Goal: Task Accomplishment & Management: Manage account settings

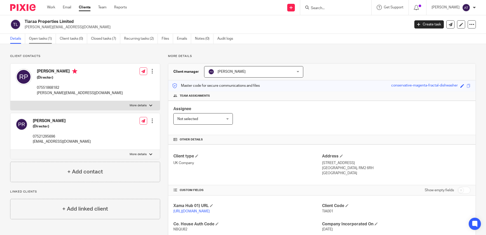
click at [33, 38] on link "Open tasks (1)" at bounding box center [42, 39] width 27 height 10
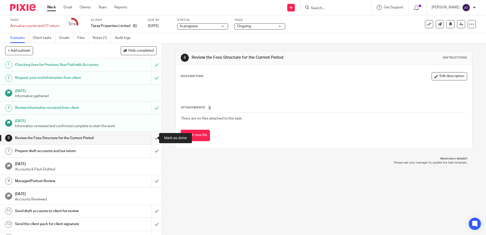
click at [152, 136] on input "submit" at bounding box center [81, 138] width 162 height 13
click at [152, 149] on input "submit" at bounding box center [81, 151] width 162 height 13
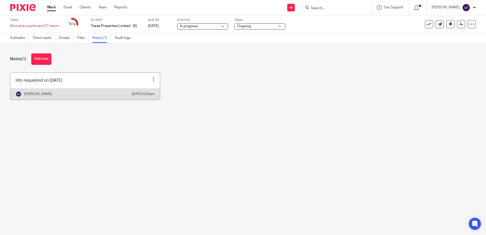
click at [122, 82] on link at bounding box center [84, 86] width 149 height 27
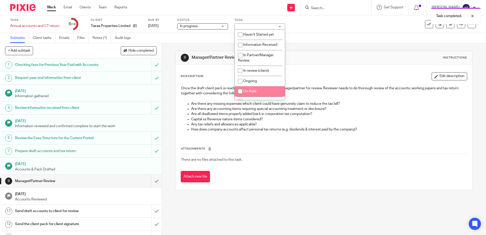
scroll to position [25, 0]
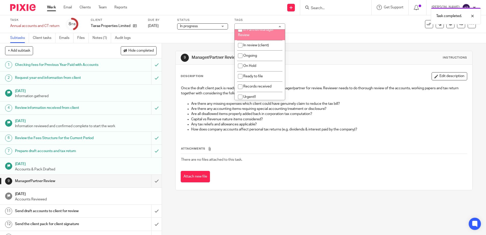
click at [258, 33] on li "In Partner/Manager Review" at bounding box center [260, 33] width 50 height 16
checkbox input "true"
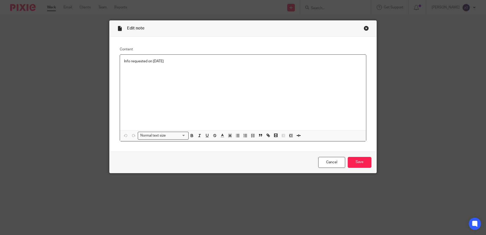
drag, startPoint x: 183, startPoint y: 60, endPoint x: 111, endPoint y: 63, distance: 72.5
click at [111, 63] on div "Content Info requested on 27.02.2025 Normal text size Loading... Remove Edit In…" at bounding box center [243, 94] width 267 height 115
click at [199, 83] on div "£900 inclusive VAT" at bounding box center [243, 93] width 246 height 76
drag, startPoint x: 177, startPoint y: 63, endPoint x: 117, endPoint y: 63, distance: 60.0
click at [117, 63] on div "Content £900 inclusive VAT Normal text size Loading... Remove Edit Insert new v…" at bounding box center [243, 94] width 267 height 115
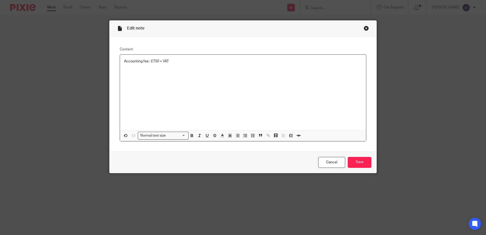
click at [182, 63] on p "Accounting fee : £750 + VAT" at bounding box center [243, 61] width 238 height 5
click at [187, 66] on p "(Proposal #UKPA3030: Monthly fee £62.5+VAT" at bounding box center [243, 66] width 238 height 5
click at [188, 66] on p "(Proposal #UKPA3030: Monthly fee £62.5+VAT" at bounding box center [243, 66] width 238 height 5
click at [231, 67] on p "(Proposal #UKPA3030: Monthly fee £62.5 +VAT" at bounding box center [243, 66] width 238 height 5
click at [355, 160] on input "Save" at bounding box center [360, 162] width 24 height 11
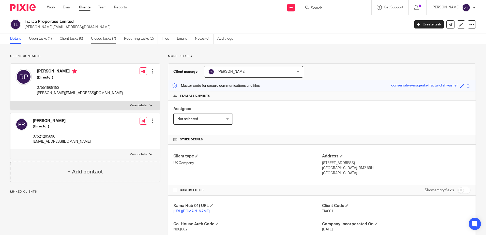
click at [98, 43] on link "Closed tasks (7)" at bounding box center [105, 39] width 29 height 10
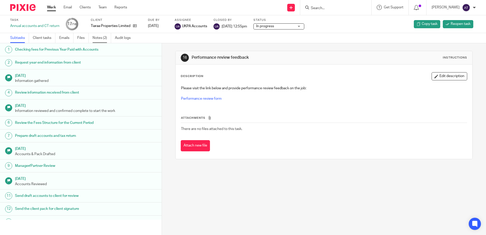
click at [106, 38] on link "Notes (2)" at bounding box center [102, 38] width 19 height 10
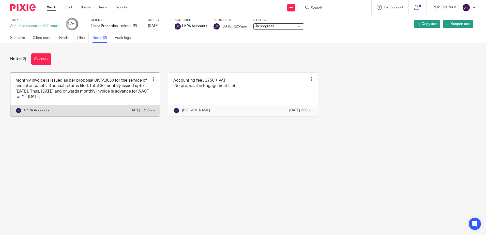
click at [77, 104] on link at bounding box center [84, 94] width 149 height 43
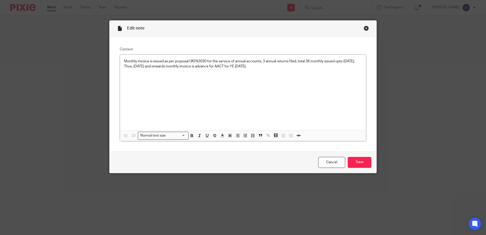
click at [396, 87] on div "Edit note Content Monthly invoice is issued as per proposal UKPA3030 for the se…" at bounding box center [243, 117] width 486 height 235
click at [364, 29] on div "Close this dialog window" at bounding box center [366, 28] width 5 height 5
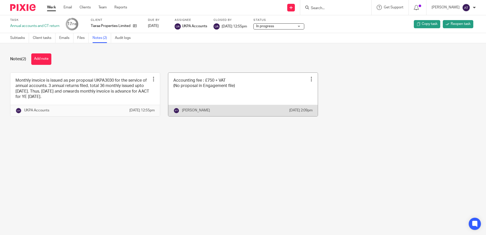
click at [245, 92] on link at bounding box center [242, 94] width 149 height 43
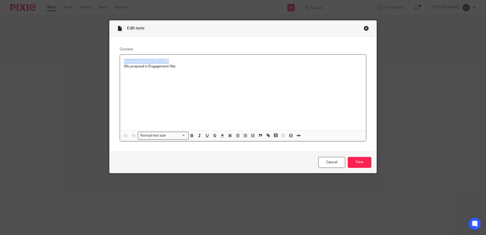
click at [365, 28] on div "Close this dialog window" at bounding box center [366, 28] width 5 height 5
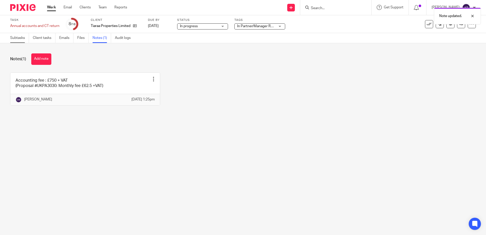
click at [22, 41] on link "Subtasks" at bounding box center [19, 38] width 19 height 10
click at [225, 132] on main "Task Annual accounts and CT return Save Annual accounts and CT return 8 /18 Cli…" at bounding box center [243, 117] width 486 height 235
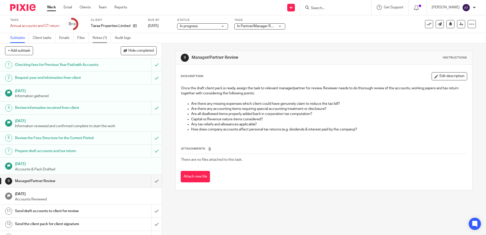
click at [99, 41] on link "Notes (1)" at bounding box center [102, 38] width 19 height 10
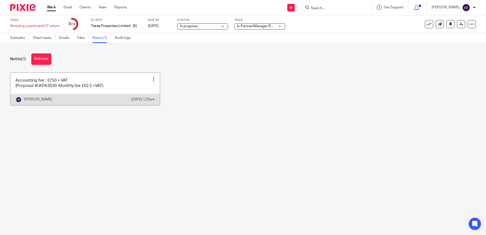
click at [118, 89] on link at bounding box center [84, 89] width 149 height 33
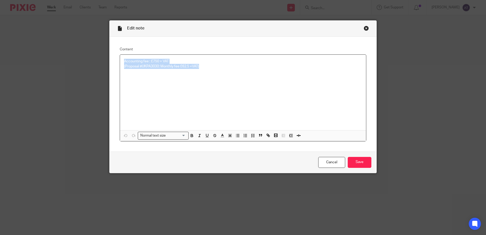
drag, startPoint x: 213, startPoint y: 67, endPoint x: 104, endPoint y: 55, distance: 109.5
click at [104, 55] on div "Edit note Content Accounting fee : £750 + VAT (Proposal #UKPA3030: Monthly fee …" at bounding box center [243, 117] width 486 height 235
click at [356, 161] on input "Save" at bounding box center [360, 162] width 24 height 11
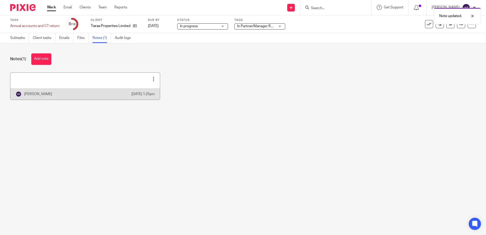
click at [151, 80] on div at bounding box center [153, 79] width 5 height 5
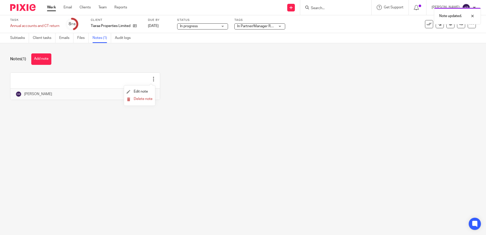
click at [143, 97] on form "Delete note" at bounding box center [140, 99] width 26 height 5
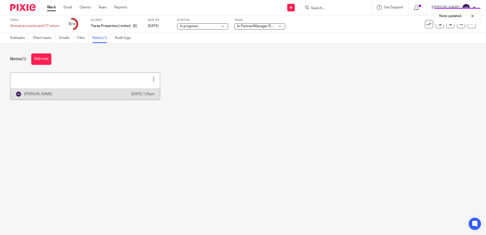
click at [151, 78] on div at bounding box center [153, 79] width 5 height 5
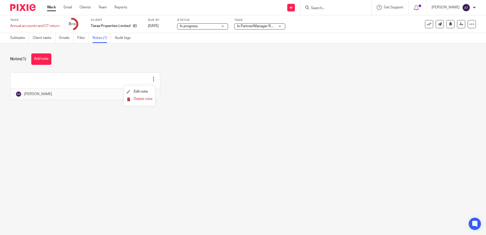
click at [145, 99] on span "Delete note" at bounding box center [143, 99] width 19 height 4
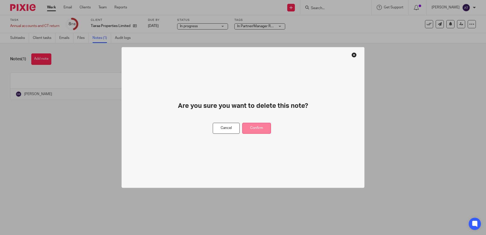
click at [246, 130] on button "Confirm" at bounding box center [256, 128] width 29 height 11
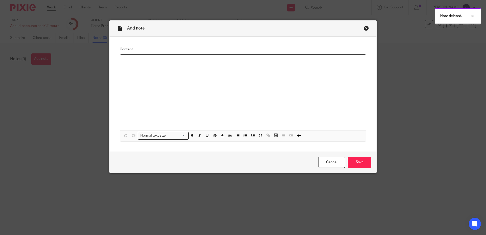
click at [203, 80] on div at bounding box center [243, 93] width 246 height 76
click at [355, 161] on input "Save" at bounding box center [360, 162] width 24 height 11
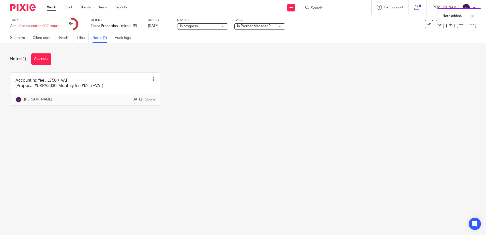
click at [188, 132] on main "Task Annual accounts and CT return Save Annual accounts and CT return 8 /18 Cli…" at bounding box center [243, 117] width 486 height 235
click at [329, 75] on div "Accounting fee : £750 + VAT (Proposal #UKPA3030: Monthly fee £62.5 +VAT) Edit n…" at bounding box center [239, 92] width 474 height 41
click at [14, 39] on link "Subtasks" at bounding box center [19, 38] width 19 height 10
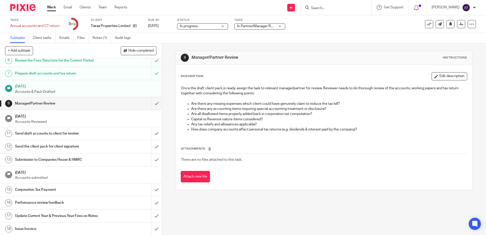
scroll to position [78, 0]
click at [459, 28] on link at bounding box center [461, 24] width 8 height 8
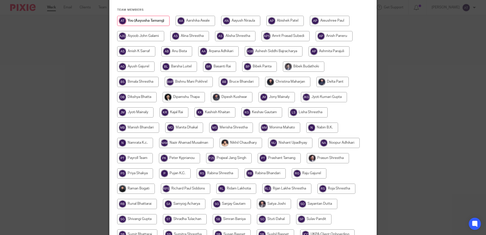
scroll to position [42, 0]
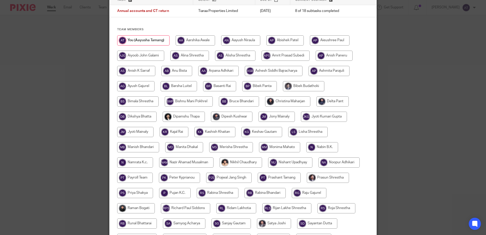
click at [292, 103] on input "radio" at bounding box center [287, 101] width 45 height 10
radio input "true"
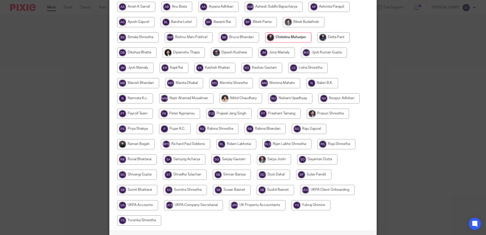
scroll to position [143, 0]
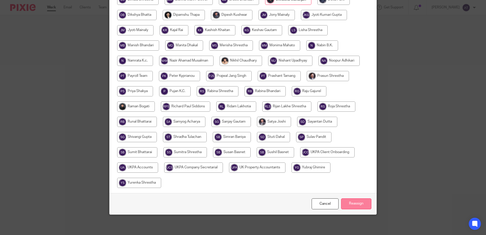
click at [355, 203] on input "Reassign" at bounding box center [356, 203] width 30 height 11
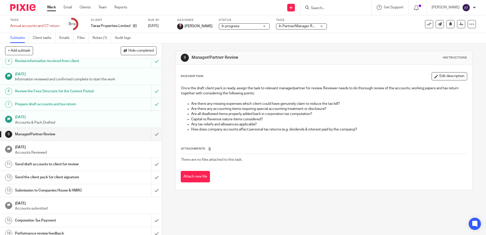
scroll to position [78, 0]
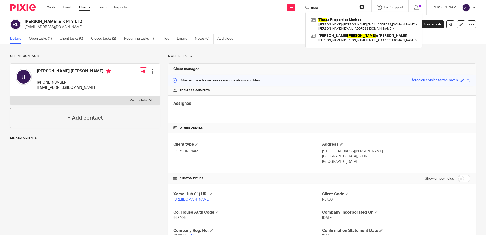
click at [258, 59] on div "More details Client manager Aarshika Awale Aayush Niraula Aayusha Tamang Abishe…" at bounding box center [318, 168] width 316 height 229
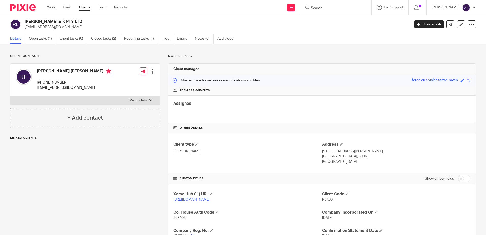
click at [139, 17] on div "R J & K PTY LTD rjerne@yahoo.co.uk Create task Update from Companies House Expo…" at bounding box center [243, 24] width 486 height 19
click at [330, 5] on form at bounding box center [337, 7] width 54 height 6
click at [324, 8] on input "Search" at bounding box center [333, 8] width 46 height 5
drag, startPoint x: 333, startPoint y: 7, endPoint x: 310, endPoint y: 8, distance: 22.4
click at [310, 8] on div "keshav" at bounding box center [334, 7] width 59 height 6
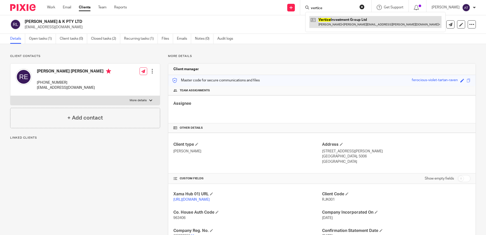
type input "vertice"
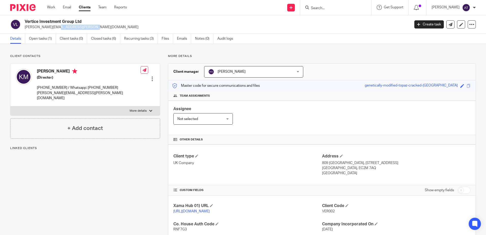
drag, startPoint x: 0, startPoint y: 0, endPoint x: 24, endPoint y: 31, distance: 39.4
click at [24, 31] on div "Vertice Investment Group Ltd [PERSON_NAME][EMAIL_ADDRESS][PERSON_NAME][DOMAIN_N…" at bounding box center [243, 24] width 486 height 19
copy p "[PERSON_NAME][EMAIL_ADDRESS][PERSON_NAME][DOMAIN_NAME]"
click at [329, 11] on div at bounding box center [335, 7] width 71 height 15
click at [331, 9] on input "Search" at bounding box center [333, 8] width 46 height 5
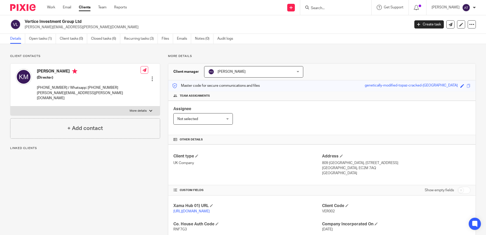
paste input "[PERSON_NAME][EMAIL_ADDRESS][PERSON_NAME][DOMAIN_NAME]"
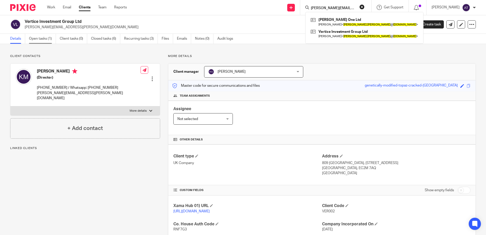
type input "[PERSON_NAME][EMAIL_ADDRESS][PERSON_NAME][DOMAIN_NAME]"
click at [37, 41] on link "Open tasks (1)" at bounding box center [42, 39] width 27 height 10
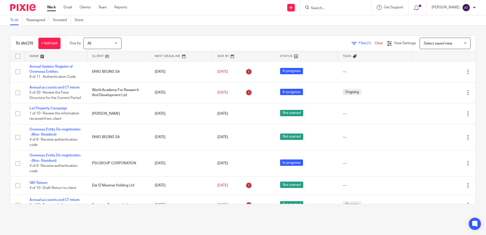
click at [102, 43] on span "All" at bounding box center [100, 43] width 27 height 11
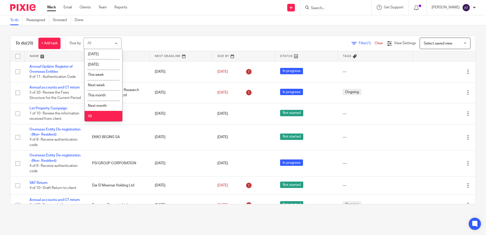
click at [169, 42] on div "Filter (1) Clear View Settings View Settings (1) Filters Clear Save Manage save…" at bounding box center [302, 43] width 345 height 11
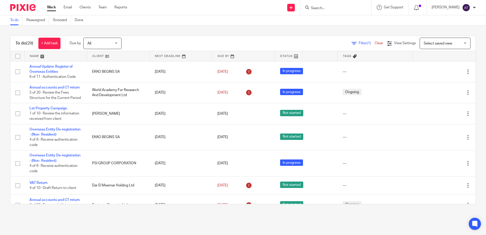
click at [57, 58] on link at bounding box center [56, 56] width 62 height 10
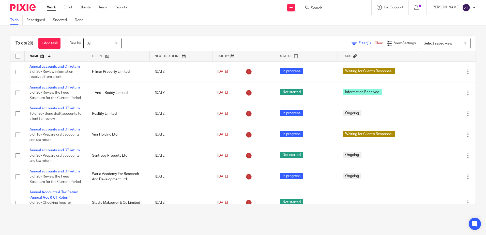
click at [230, 51] on link at bounding box center [244, 56] width 62 height 10
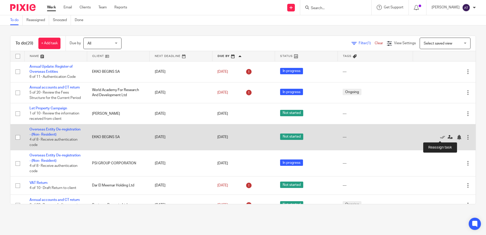
click at [448, 138] on icon at bounding box center [450, 137] width 5 height 5
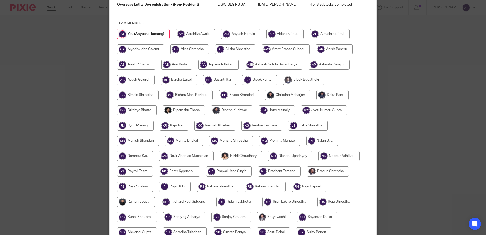
scroll to position [127, 0]
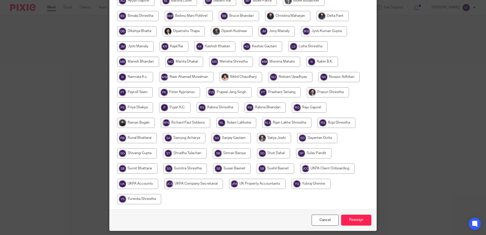
click at [184, 184] on input "radio" at bounding box center [193, 184] width 59 height 10
radio input "true"
click at [354, 220] on input "Reassign" at bounding box center [356, 220] width 30 height 11
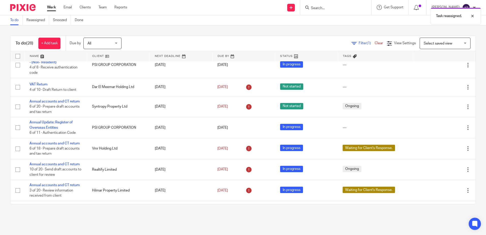
scroll to position [25, 0]
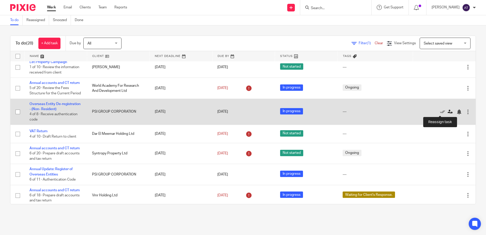
click at [448, 112] on icon at bounding box center [450, 111] width 5 height 5
click at [448, 111] on icon at bounding box center [450, 111] width 5 height 5
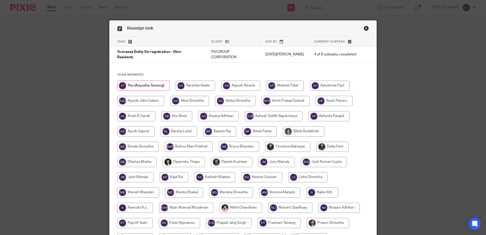
scroll to position [143, 0]
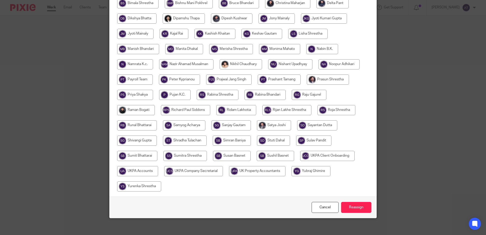
click at [194, 167] on input "radio" at bounding box center [193, 171] width 59 height 10
radio input "true"
click at [365, 202] on input "Reassign" at bounding box center [356, 207] width 30 height 11
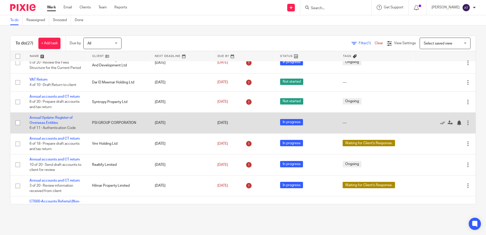
scroll to position [25, 0]
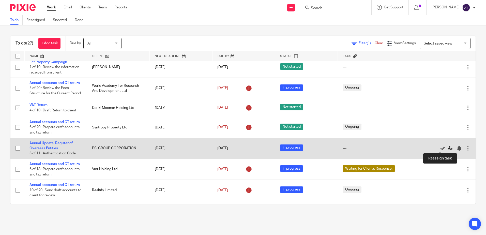
click at [448, 147] on icon at bounding box center [450, 148] width 5 height 5
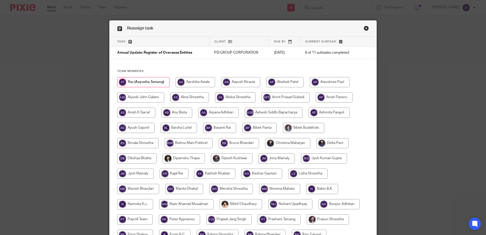
scroll to position [143, 0]
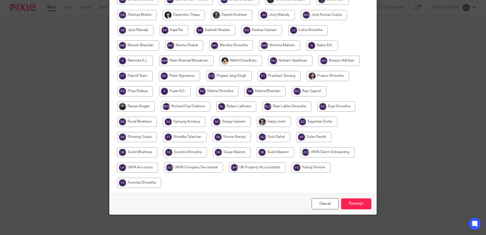
click at [238, 168] on input "radio" at bounding box center [257, 167] width 56 height 10
radio input "true"
click at [338, 153] on input "radio" at bounding box center [327, 152] width 54 height 10
radio input "true"
click at [195, 168] on input "radio" at bounding box center [193, 167] width 59 height 10
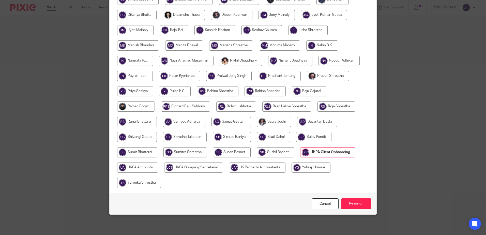
radio input "true"
click at [348, 204] on input "Reassign" at bounding box center [356, 203] width 30 height 11
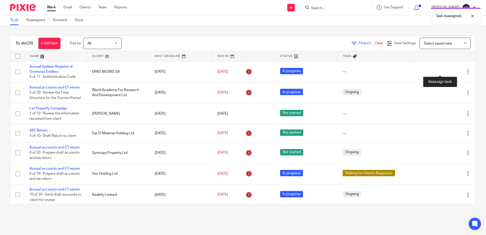
click at [448, 70] on icon at bounding box center [450, 71] width 5 height 5
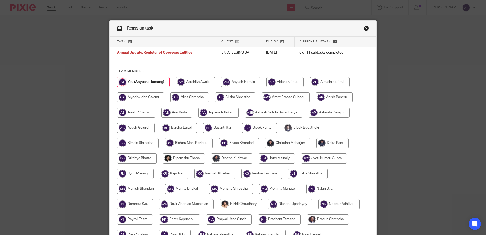
scroll to position [143, 0]
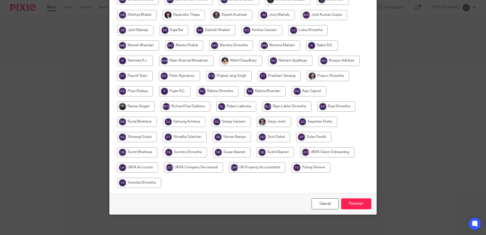
click at [211, 167] on input "radio" at bounding box center [193, 167] width 59 height 10
radio input "true"
click at [355, 202] on input "Reassign" at bounding box center [356, 203] width 30 height 11
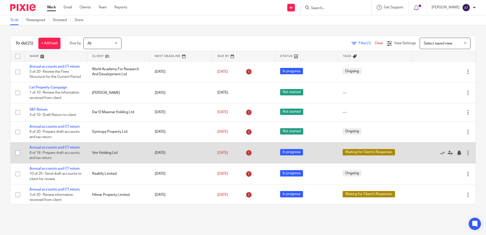
click at [205, 152] on td "[DATE]" at bounding box center [181, 152] width 63 height 21
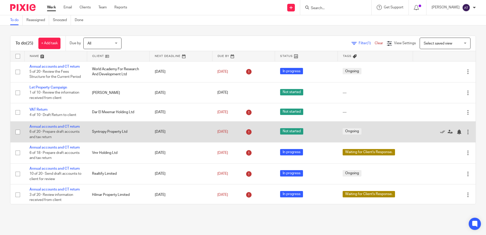
click at [217, 135] on div "[DATE]" at bounding box center [243, 132] width 52 height 8
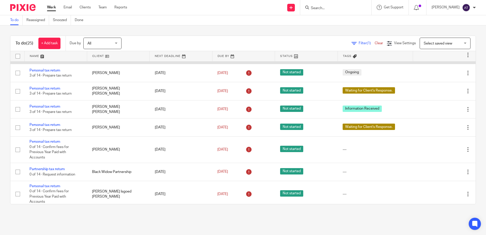
scroll to position [229, 0]
